Goal: Transaction & Acquisition: Book appointment/travel/reservation

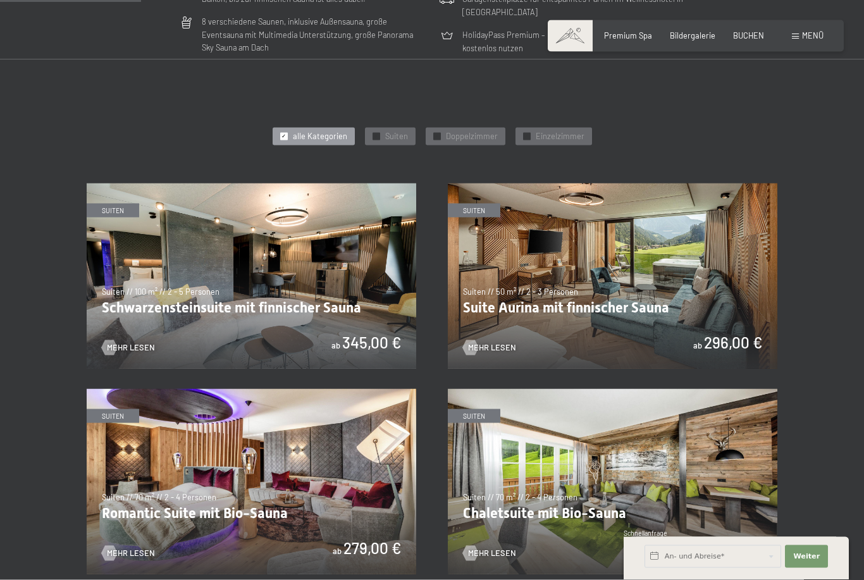
scroll to position [475, 0]
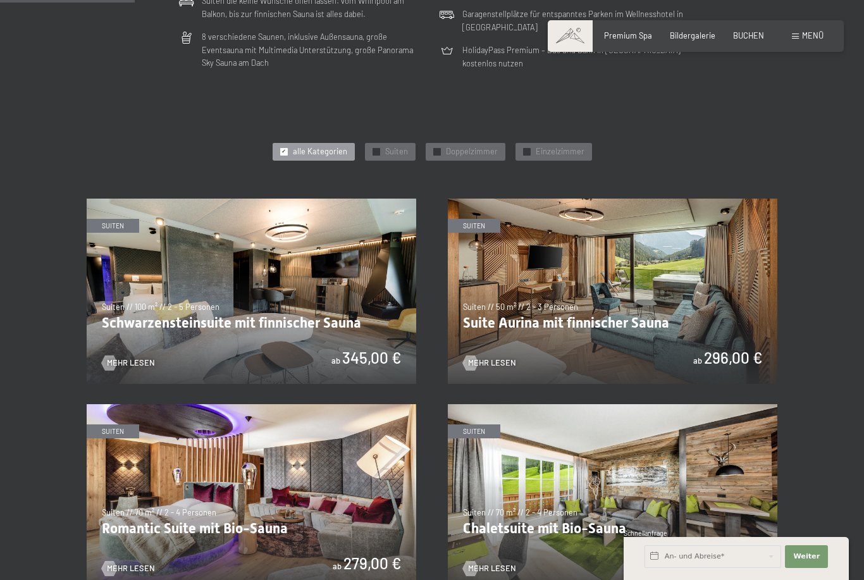
click at [262, 328] on img at bounding box center [252, 291] width 330 height 185
click at [716, 326] on img at bounding box center [613, 291] width 330 height 185
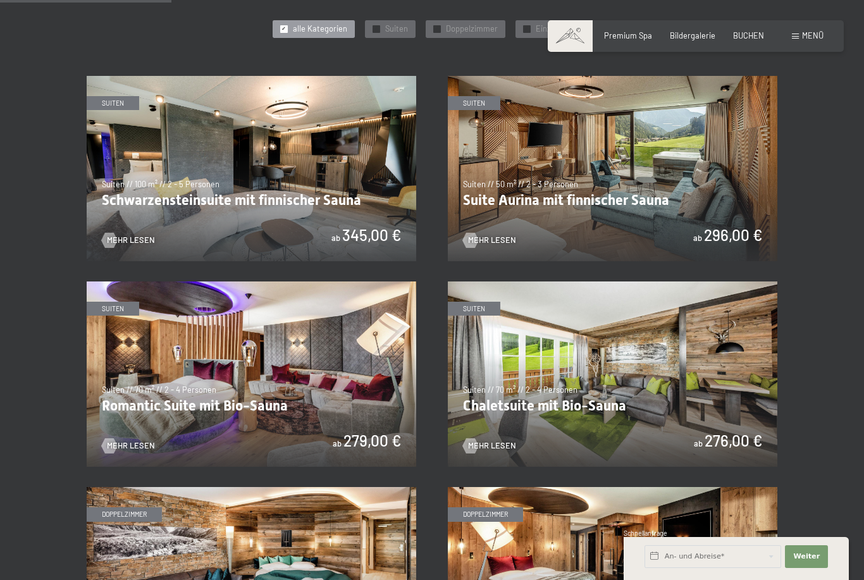
scroll to position [598, 0]
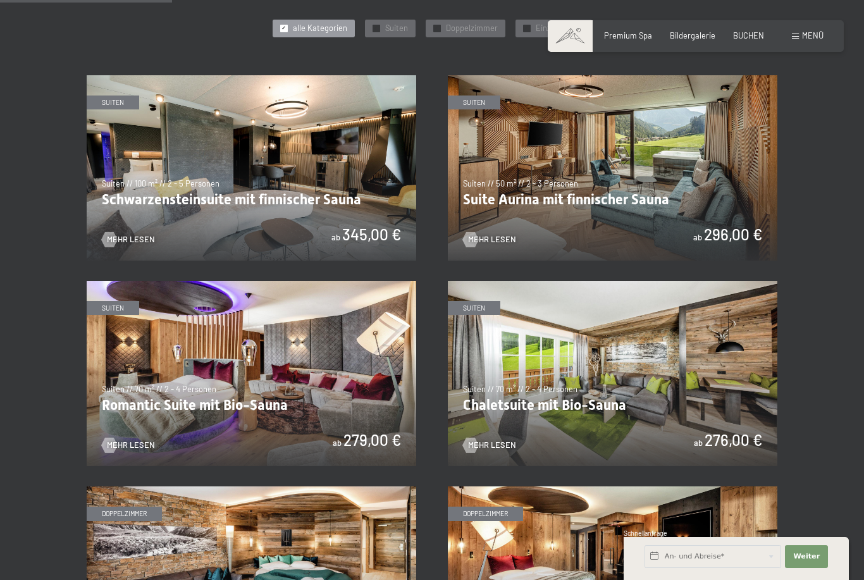
click at [226, 417] on img at bounding box center [252, 373] width 330 height 185
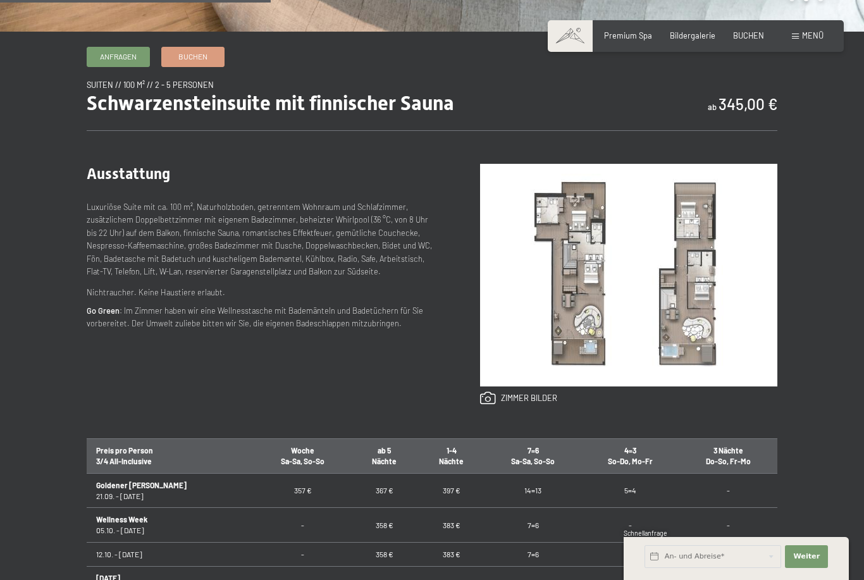
scroll to position [404, 0]
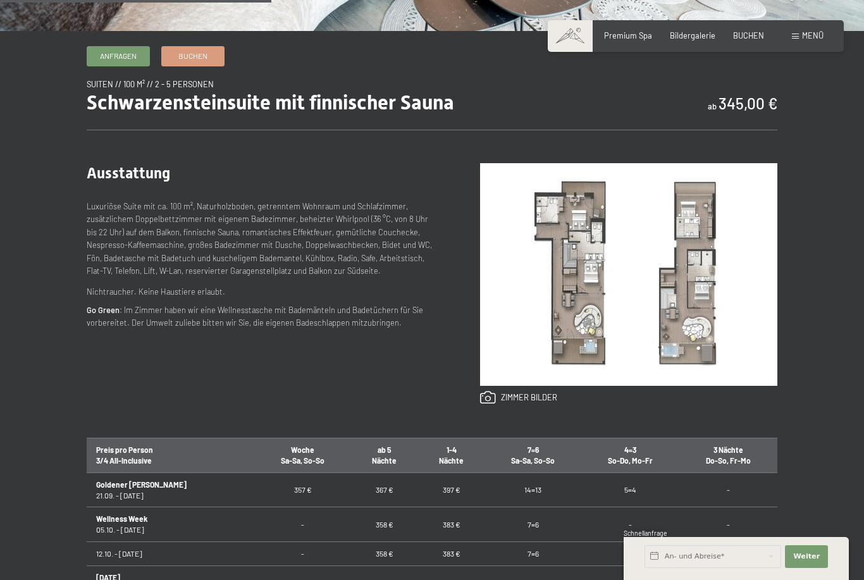
click at [570, 364] on img at bounding box center [628, 274] width 297 height 223
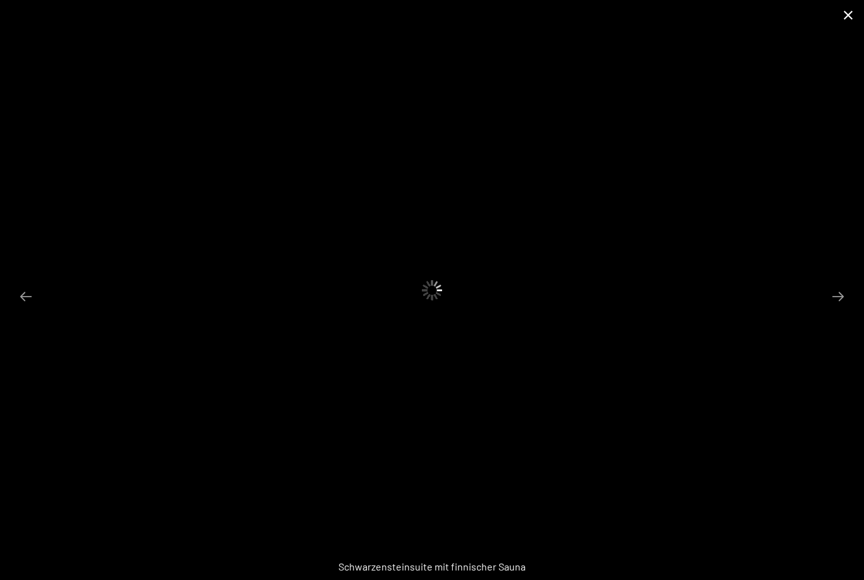
click at [833, 23] on button "Close gallery" at bounding box center [848, 15] width 32 height 30
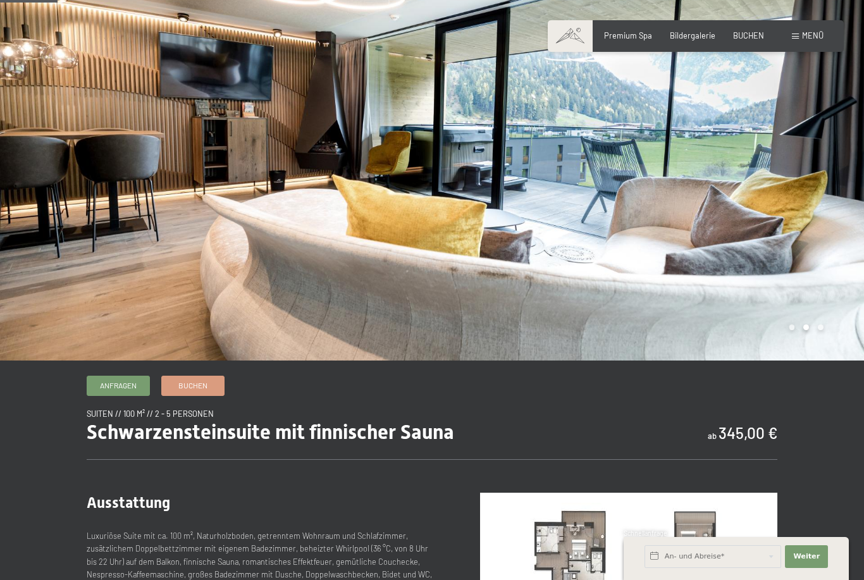
scroll to position [65, 0]
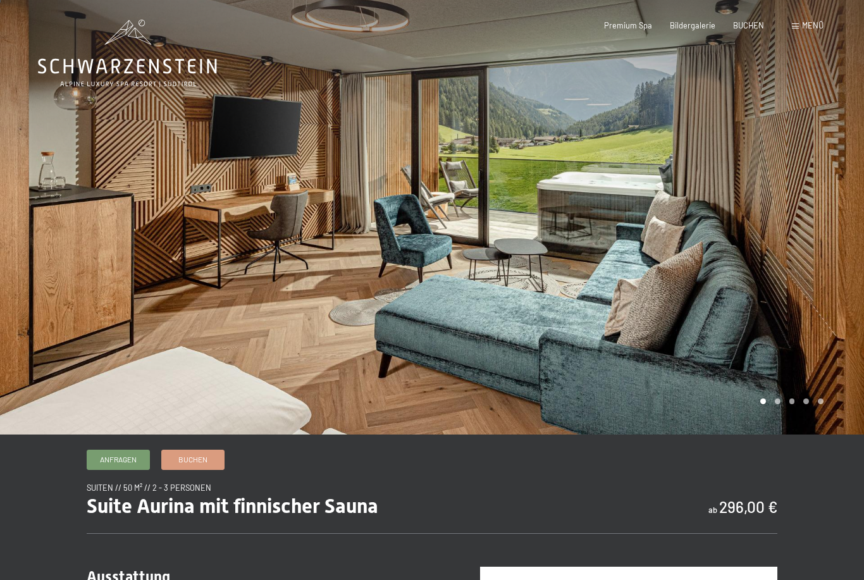
scroll to position [1, 0]
click at [779, 433] on div at bounding box center [648, 216] width 432 height 435
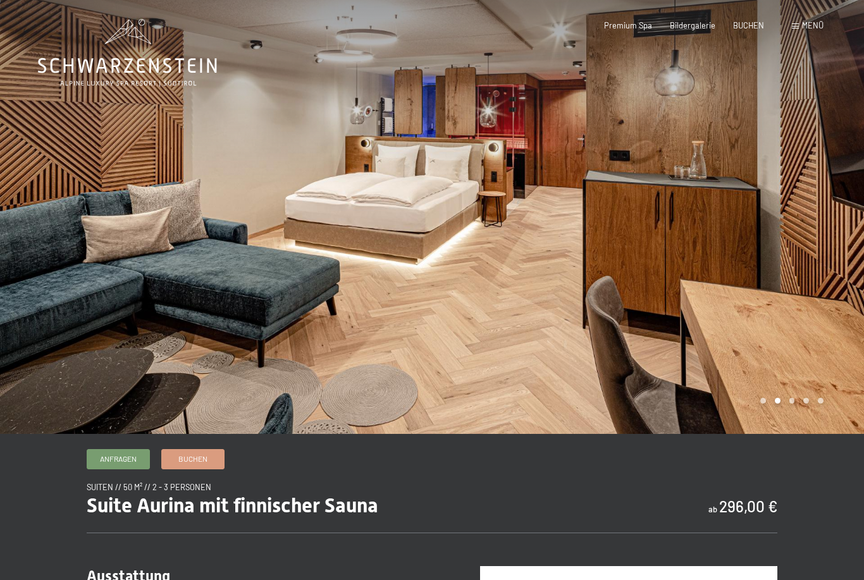
click at [794, 434] on div at bounding box center [648, 216] width 432 height 435
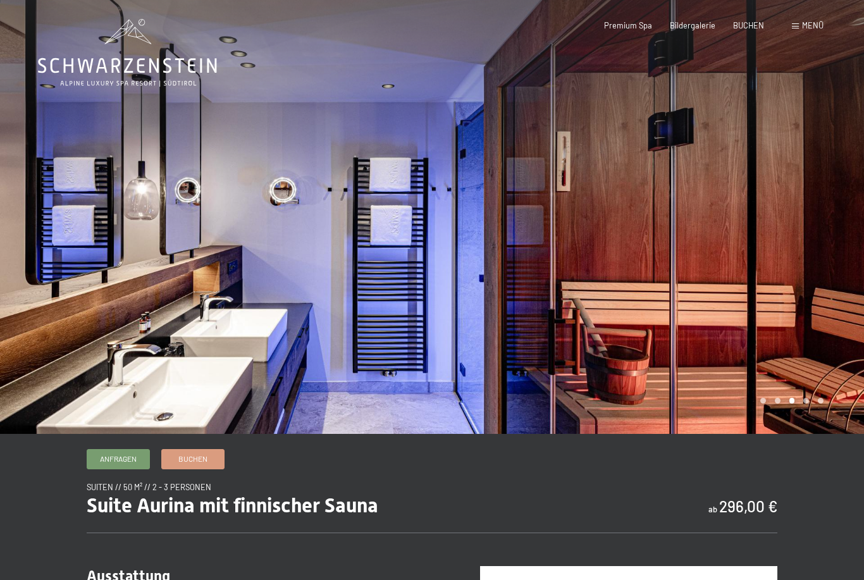
click at [811, 434] on div at bounding box center [648, 216] width 432 height 435
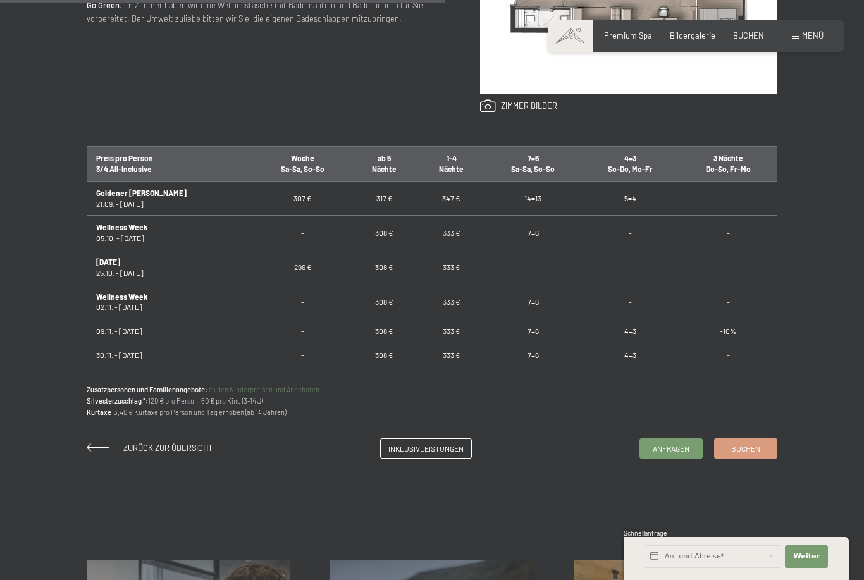
scroll to position [695, 0]
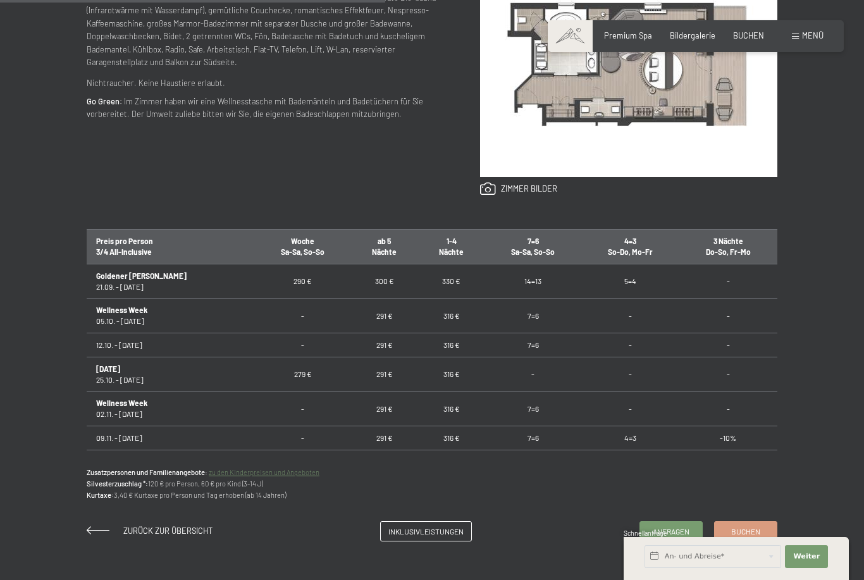
scroll to position [614, 0]
